Goal: Task Accomplishment & Management: Manage account settings

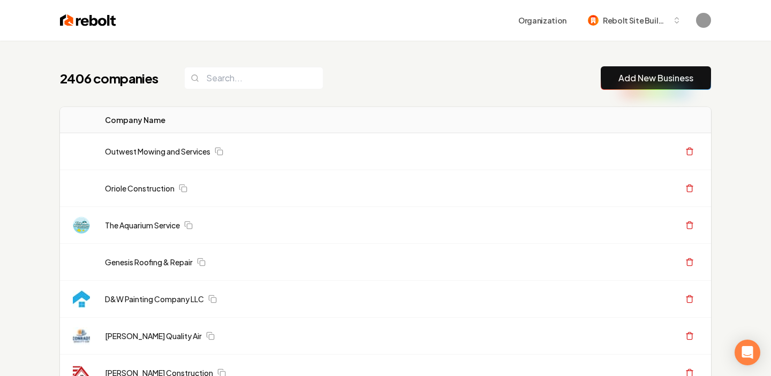
click at [655, 32] on div "Organization Rebolt Site Builder" at bounding box center [385, 20] width 685 height 41
click at [652, 21] on span "Rebolt Site Builder" at bounding box center [635, 20] width 65 height 11
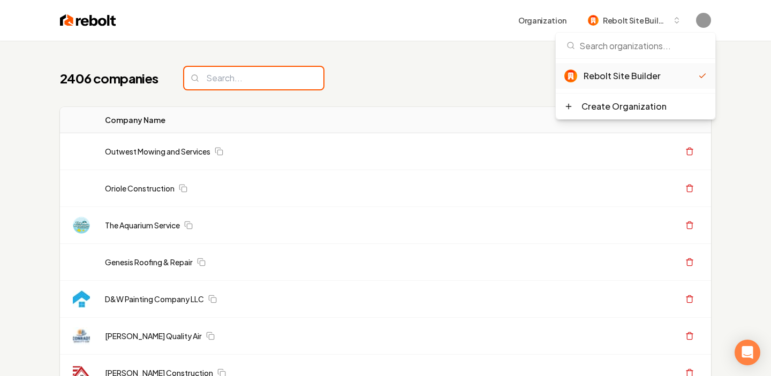
click at [267, 74] on input "search" at bounding box center [253, 78] width 139 height 22
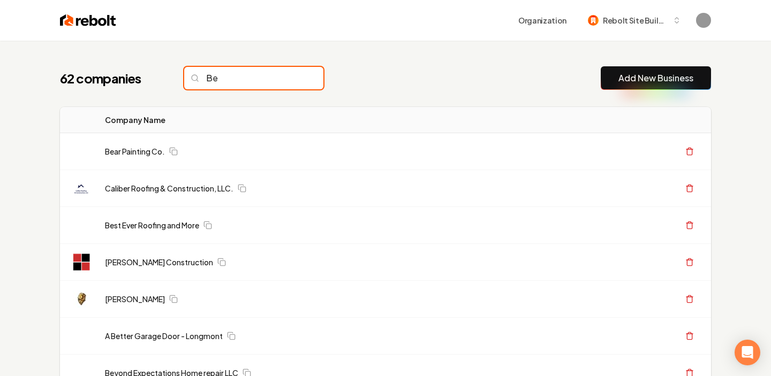
type input "B"
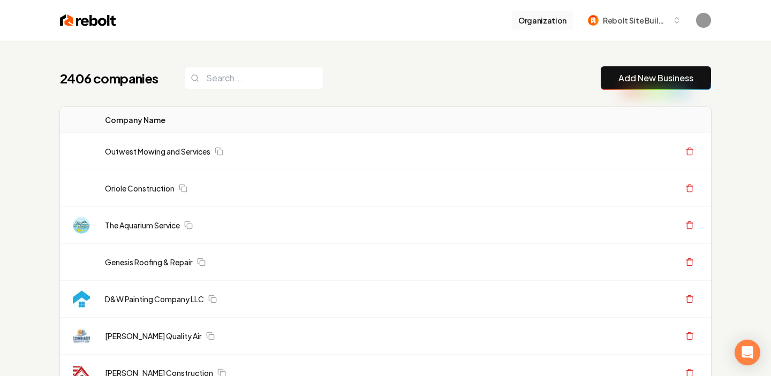
click at [544, 19] on button "Organization" at bounding box center [542, 20] width 61 height 19
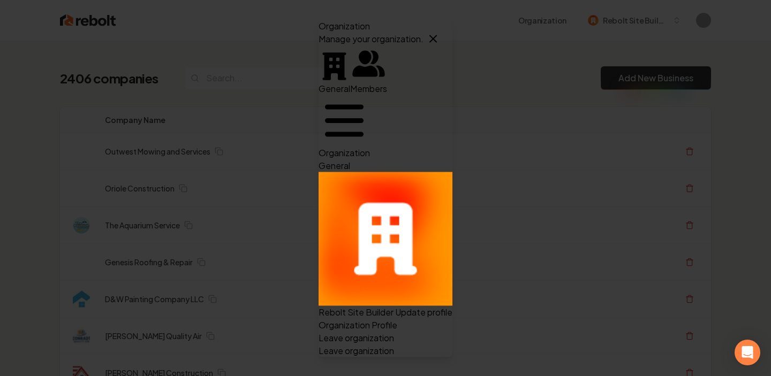
click at [119, 32] on div "Organization Rebolt Site Builder" at bounding box center [385, 20] width 685 height 41
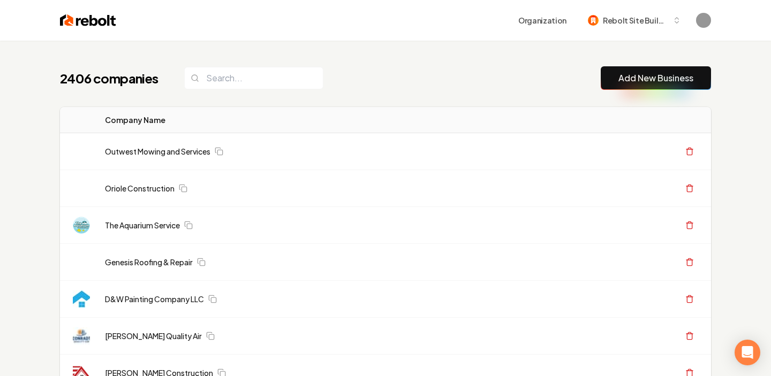
click at [108, 19] on img at bounding box center [88, 20] width 56 height 15
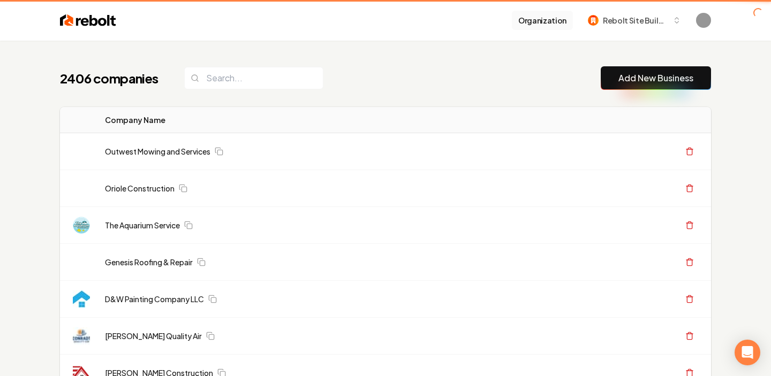
click at [561, 22] on button "Organization" at bounding box center [542, 20] width 61 height 19
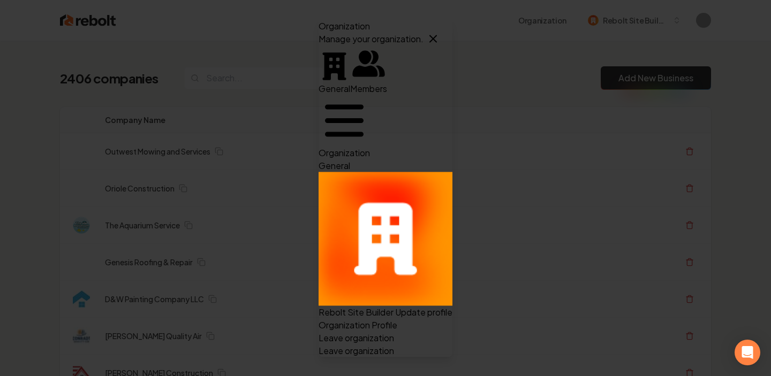
click at [319, 344] on p "Leave organization" at bounding box center [386, 350] width 134 height 13
click at [350, 82] on span "Members" at bounding box center [368, 87] width 37 height 11
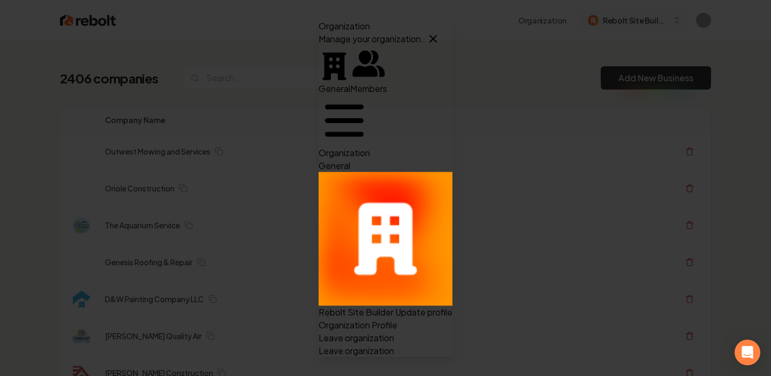
click at [440, 32] on icon "button" at bounding box center [433, 38] width 13 height 13
click at [602, 16] on div "Rebolt Site Builder" at bounding box center [628, 20] width 80 height 11
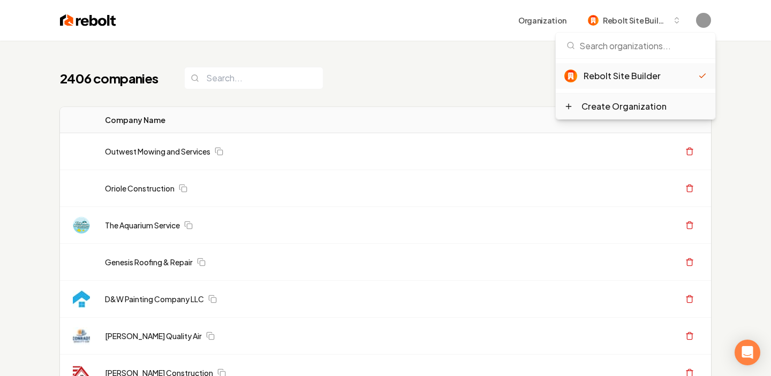
click at [611, 110] on div "Create Organization" at bounding box center [624, 106] width 85 height 13
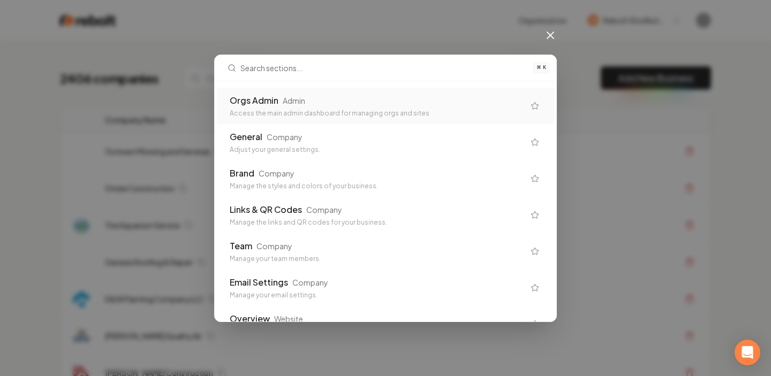
click at [547, 37] on icon at bounding box center [550, 35] width 13 height 13
